Goal: Find specific page/section: Find specific page/section

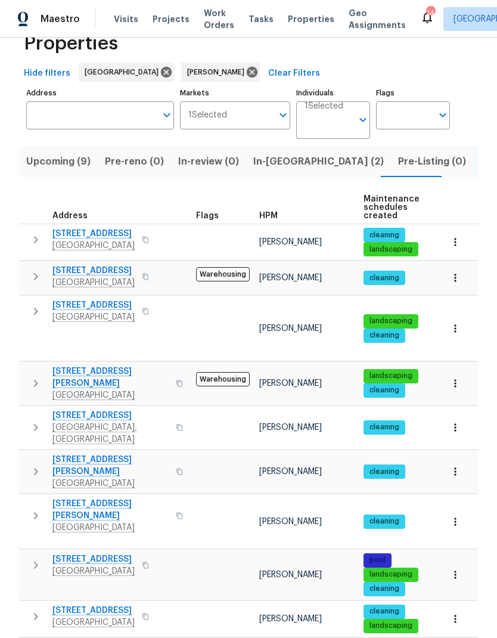
scroll to position [32, 0]
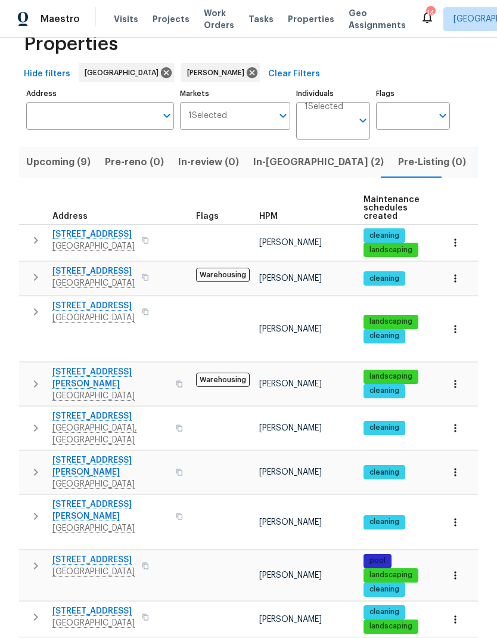
click at [456, 323] on icon "button" at bounding box center [456, 329] width 12 height 12
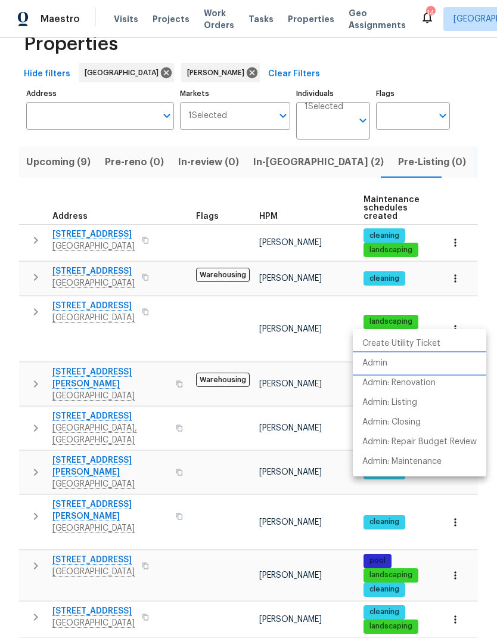
click at [376, 358] on p "Admin" at bounding box center [375, 363] width 25 height 13
click at [38, 318] on div at bounding box center [248, 319] width 497 height 638
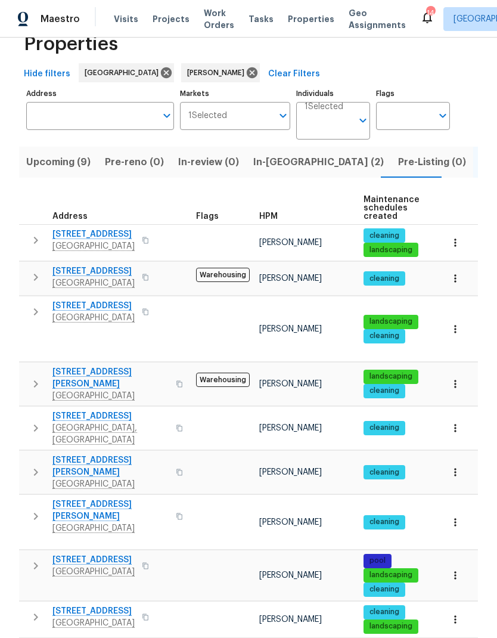
click at [36, 308] on icon "button" at bounding box center [36, 312] width 14 height 14
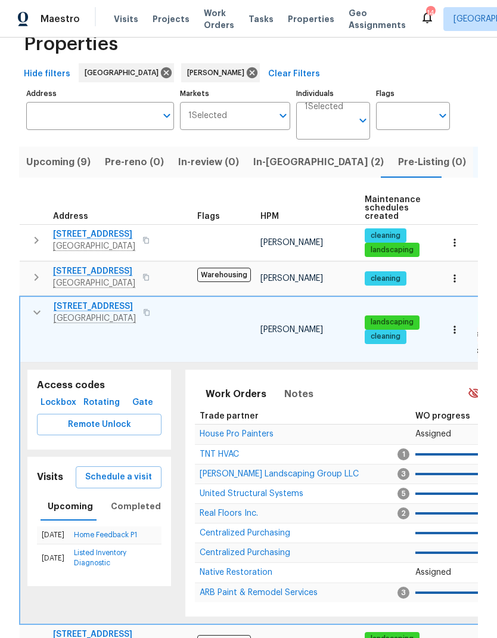
click at [217, 430] on span "House Pro Painters" at bounding box center [237, 434] width 74 height 8
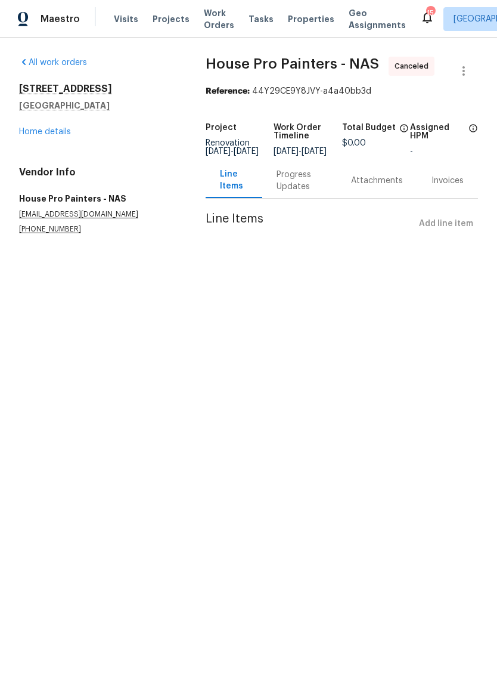
click at [41, 128] on link "Home details" at bounding box center [45, 132] width 52 height 8
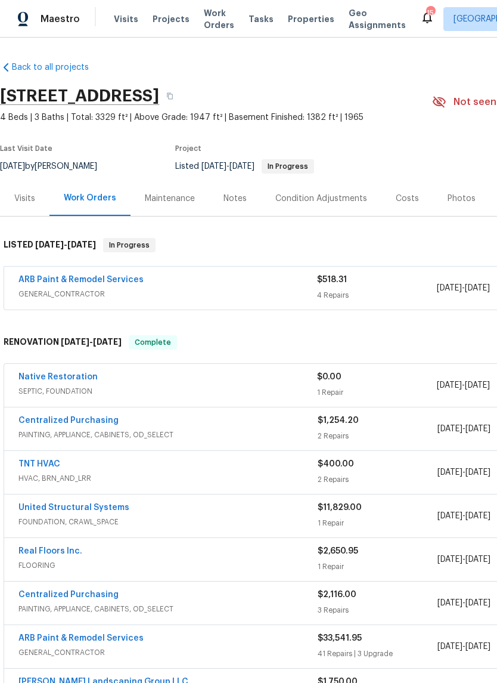
click at [434, 194] on div "Photos" at bounding box center [462, 198] width 57 height 35
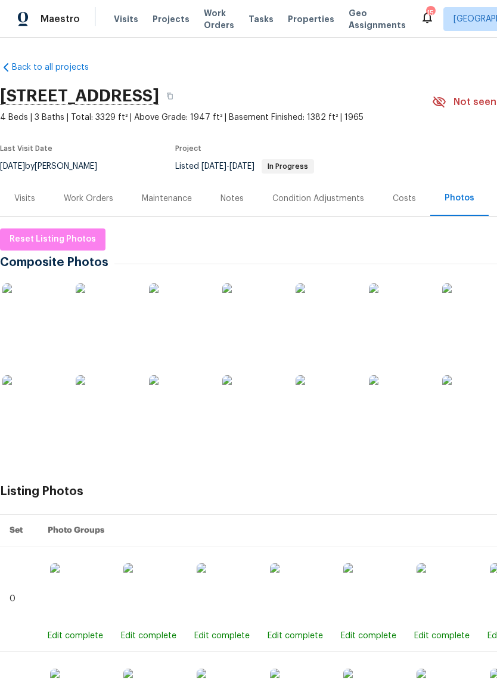
click at [21, 314] on img at bounding box center [32, 313] width 60 height 60
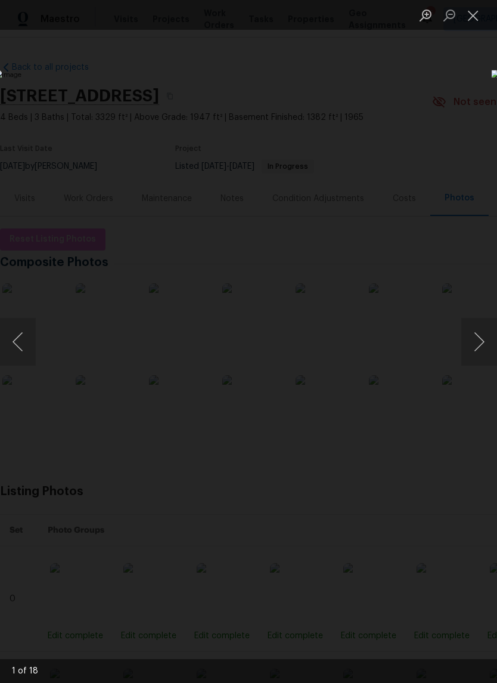
click at [474, 333] on button "Next image" at bounding box center [480, 342] width 36 height 48
click at [491, 339] on button "Next image" at bounding box center [480, 342] width 36 height 48
click at [490, 338] on button "Next image" at bounding box center [480, 342] width 36 height 48
click at [485, 338] on button "Next image" at bounding box center [480, 342] width 36 height 48
click at [485, 337] on button "Next image" at bounding box center [480, 342] width 36 height 48
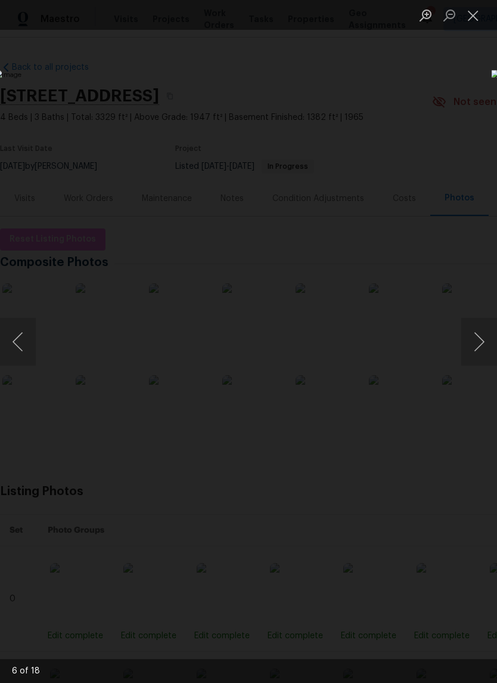
click at [482, 337] on button "Next image" at bounding box center [480, 342] width 36 height 48
click at [481, 336] on button "Next image" at bounding box center [480, 342] width 36 height 48
click at [486, 331] on button "Next image" at bounding box center [480, 342] width 36 height 48
click at [483, 333] on button "Next image" at bounding box center [480, 342] width 36 height 48
click at [487, 330] on button "Next image" at bounding box center [480, 342] width 36 height 48
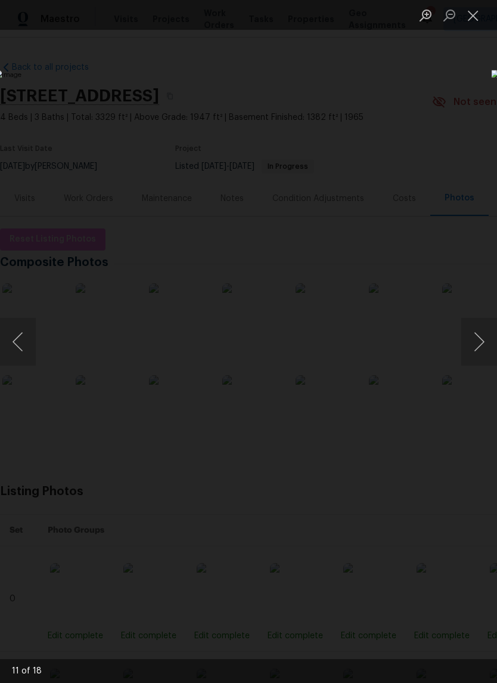
click at [485, 332] on button "Next image" at bounding box center [480, 342] width 36 height 48
click at [480, 335] on button "Next image" at bounding box center [480, 342] width 36 height 48
click at [485, 332] on button "Next image" at bounding box center [480, 342] width 36 height 48
click at [486, 330] on button "Next image" at bounding box center [480, 342] width 36 height 48
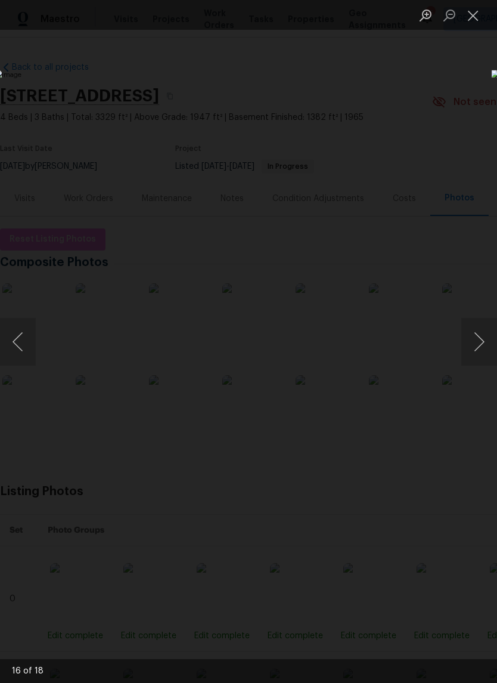
click at [487, 330] on button "Next image" at bounding box center [480, 342] width 36 height 48
click at [489, 327] on button "Next image" at bounding box center [480, 342] width 36 height 48
click at [485, 330] on button "Next image" at bounding box center [480, 342] width 36 height 48
click at [485, 328] on button "Next image" at bounding box center [480, 342] width 36 height 48
click at [484, 330] on button "Next image" at bounding box center [480, 342] width 36 height 48
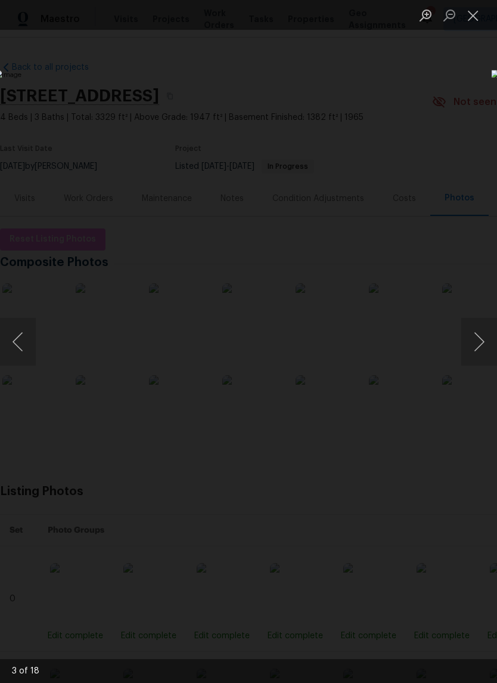
click at [483, 330] on button "Next image" at bounding box center [480, 342] width 36 height 48
click at [481, 332] on button "Next image" at bounding box center [480, 342] width 36 height 48
click at [471, 26] on button "Close lightbox" at bounding box center [474, 15] width 24 height 21
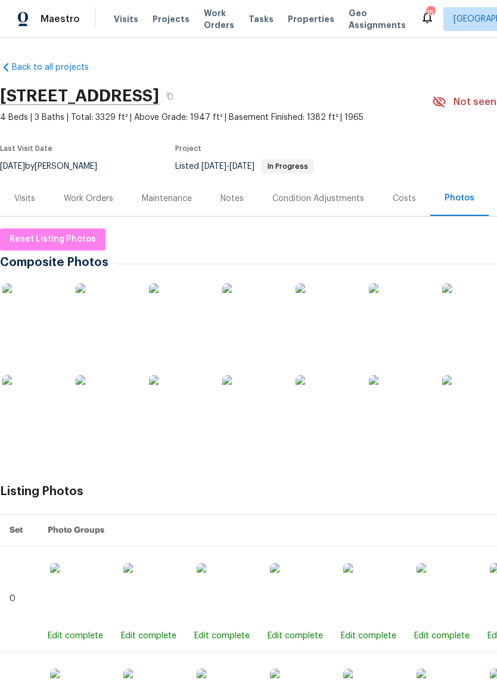
click at [35, 195] on div "Visits" at bounding box center [25, 198] width 50 height 35
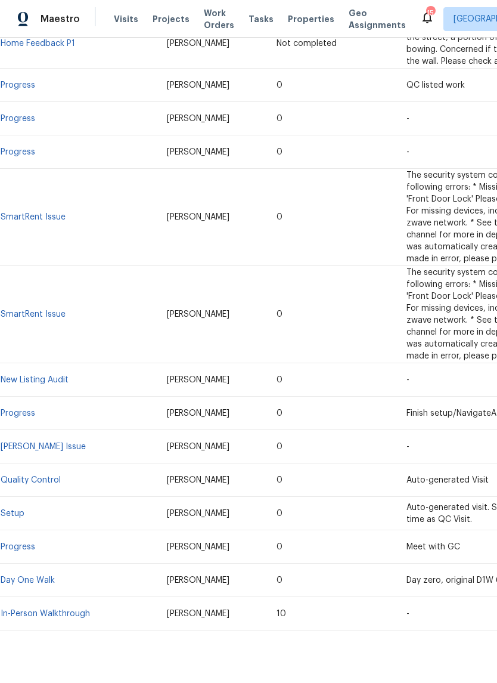
scroll to position [319, 0]
click at [72, 610] on link "In-Person Walkthrough" at bounding box center [45, 614] width 89 height 8
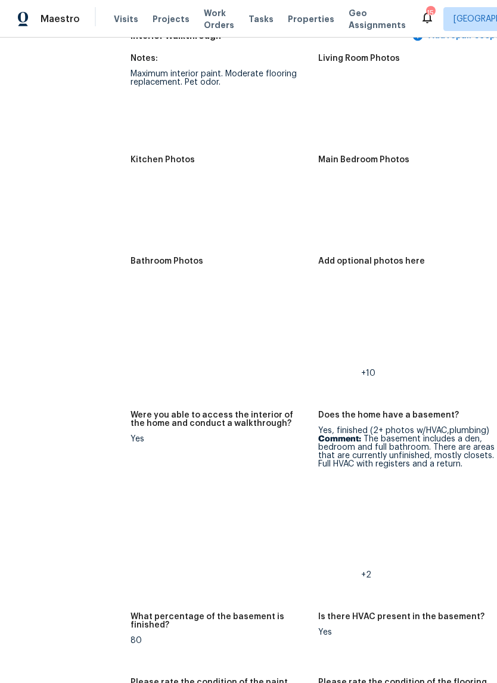
scroll to position [2047, 19]
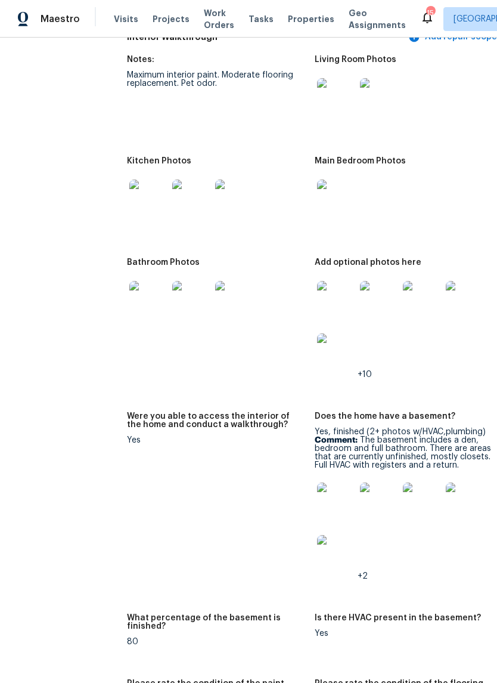
click at [327, 281] on img at bounding box center [336, 300] width 38 height 38
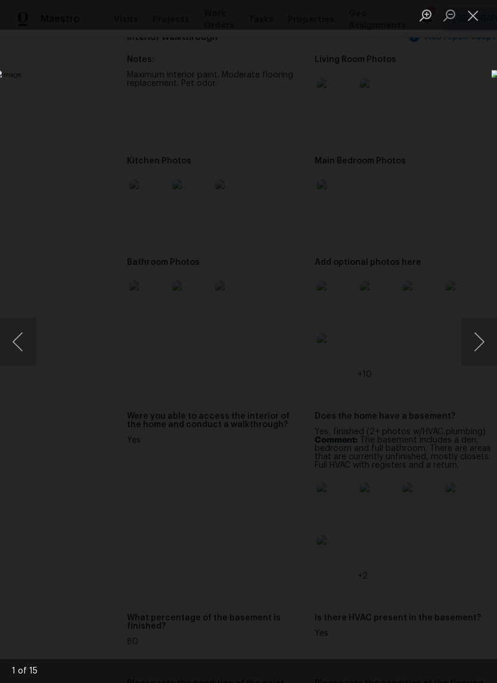
click at [474, 349] on button "Next image" at bounding box center [480, 342] width 36 height 48
click at [475, 347] on button "Next image" at bounding box center [480, 342] width 36 height 48
click at [477, 348] on button "Next image" at bounding box center [480, 342] width 36 height 48
click at [472, 348] on button "Next image" at bounding box center [480, 342] width 36 height 48
click at [470, 348] on button "Next image" at bounding box center [480, 342] width 36 height 48
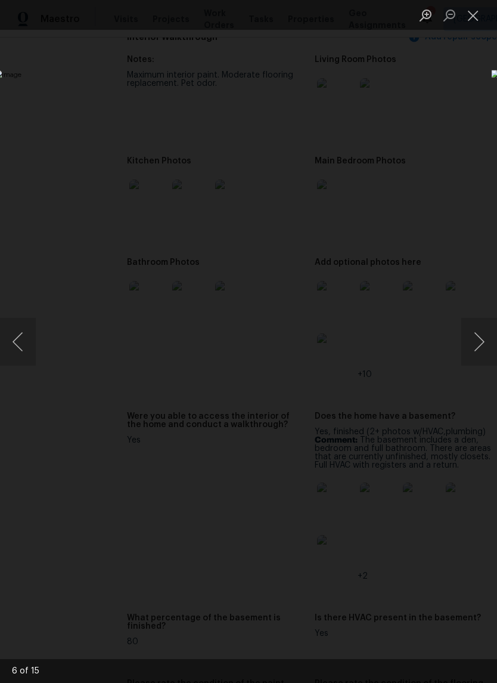
click at [475, 350] on button "Next image" at bounding box center [480, 342] width 36 height 48
click at [477, 348] on button "Next image" at bounding box center [480, 342] width 36 height 48
click at [477, 342] on button "Next image" at bounding box center [480, 342] width 36 height 48
click at [479, 344] on button "Next image" at bounding box center [480, 342] width 36 height 48
click at [484, 349] on button "Next image" at bounding box center [480, 342] width 36 height 48
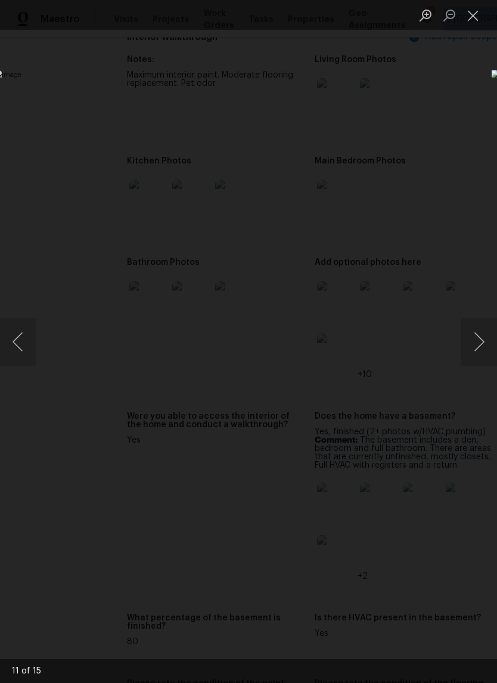
click at [483, 348] on button "Next image" at bounding box center [480, 342] width 36 height 48
click at [484, 351] on button "Next image" at bounding box center [480, 342] width 36 height 48
click at [486, 357] on button "Next image" at bounding box center [480, 342] width 36 height 48
click at [482, 345] on button "Next image" at bounding box center [480, 342] width 36 height 48
click at [484, 24] on button "Close lightbox" at bounding box center [474, 15] width 24 height 21
